Goal: Find specific page/section: Find specific page/section

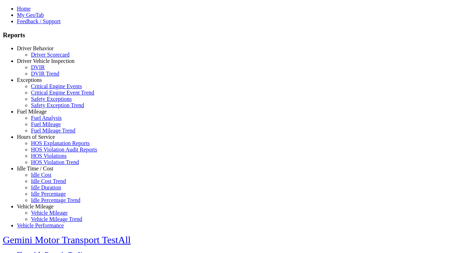
click at [40, 172] on link "Idle Time / Cost" at bounding box center [35, 169] width 37 height 6
click at [46, 191] on link "Idle Percentage" at bounding box center [48, 194] width 35 height 6
select select
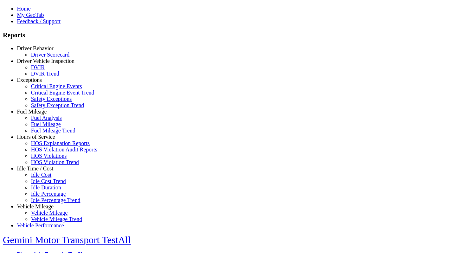
select select
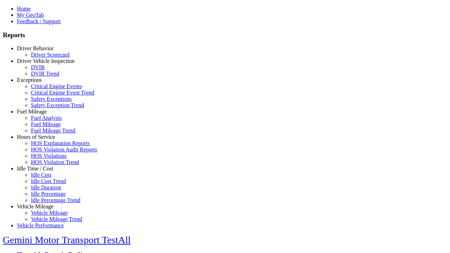
select select
